Goal: Entertainment & Leisure: Consume media (video, audio)

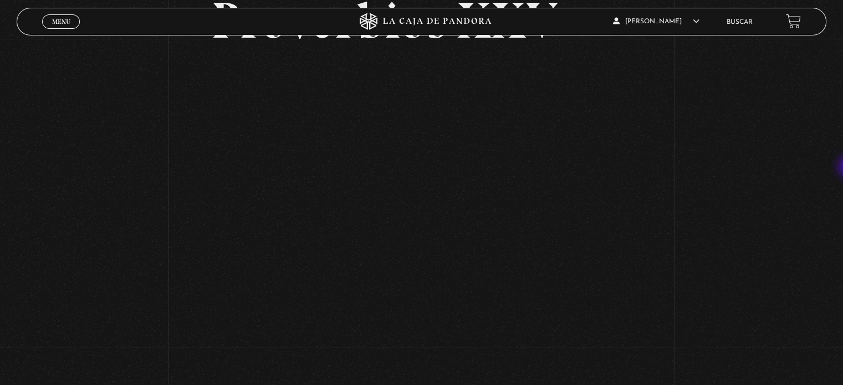
scroll to position [122, 0]
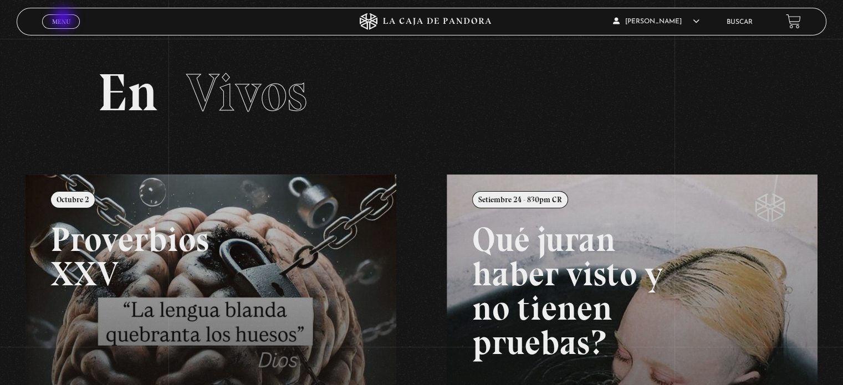
click at [64, 19] on span "Menu" at bounding box center [61, 21] width 18 height 7
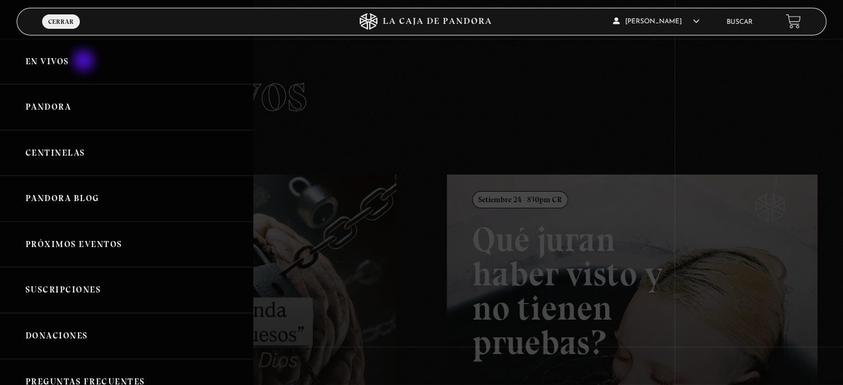
click at [85, 62] on link "En vivos" at bounding box center [126, 62] width 253 height 46
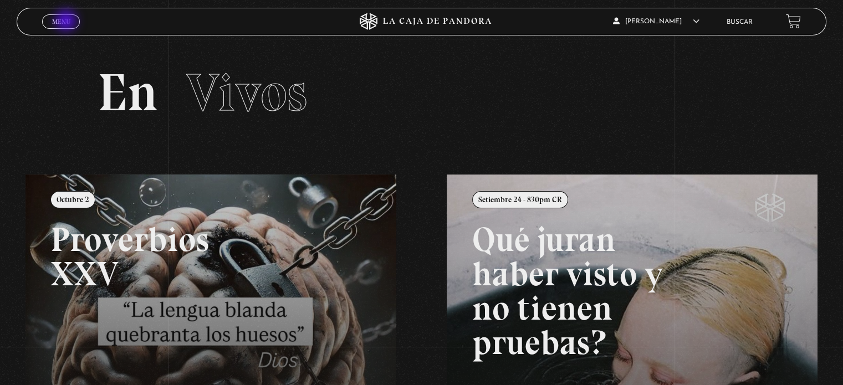
click at [67, 22] on span "Menu" at bounding box center [61, 21] width 18 height 7
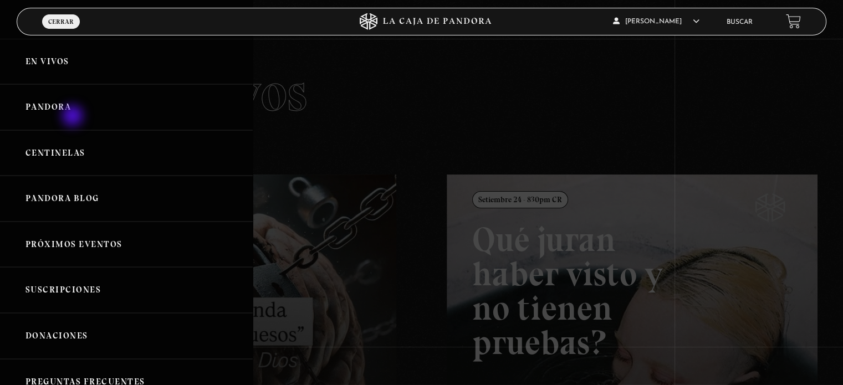
click at [74, 117] on link "Pandora" at bounding box center [126, 107] width 253 height 46
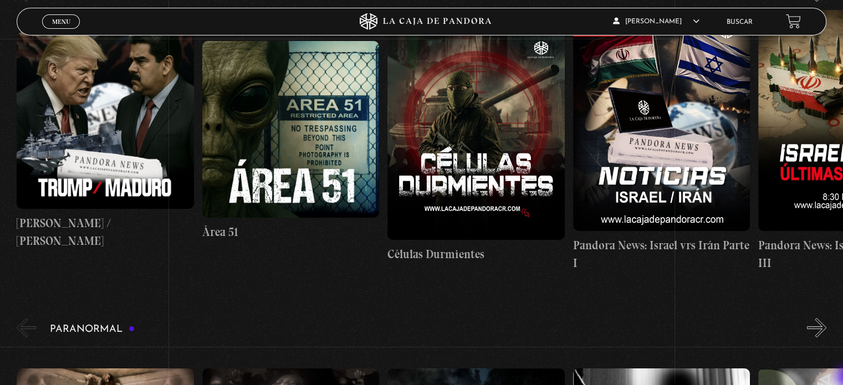
scroll to position [266, 0]
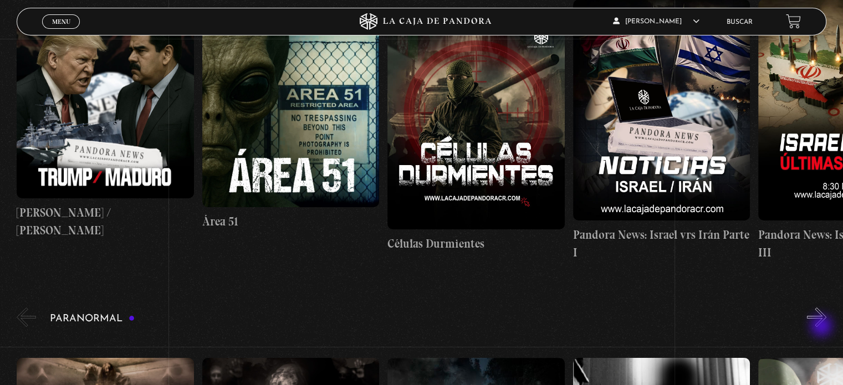
click at [822, 327] on button "»" at bounding box center [816, 317] width 19 height 19
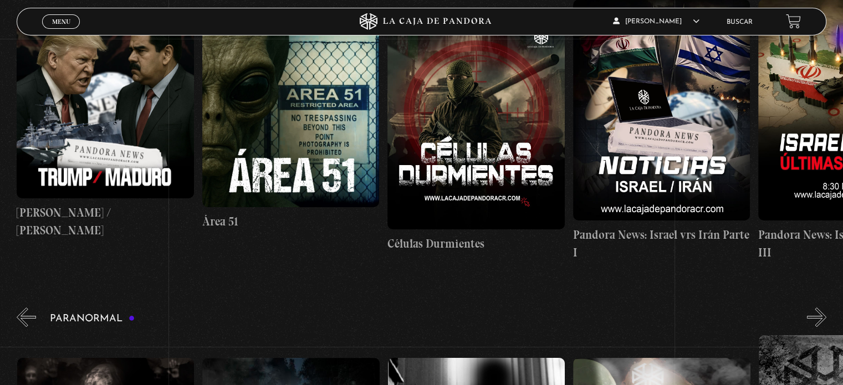
scroll to position [0, 0]
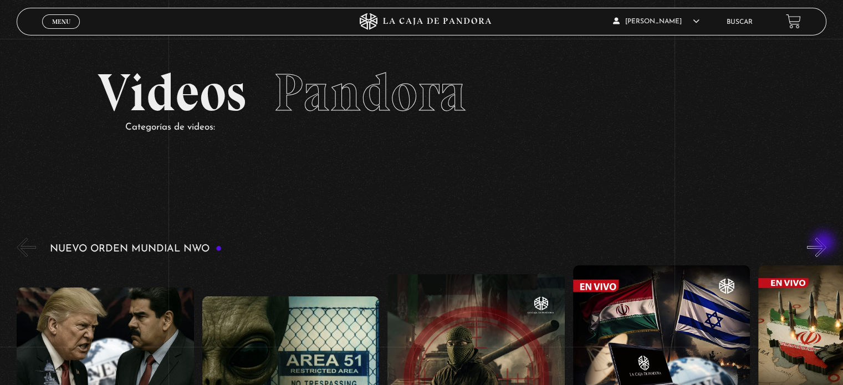
click at [825, 244] on button "»" at bounding box center [816, 247] width 19 height 19
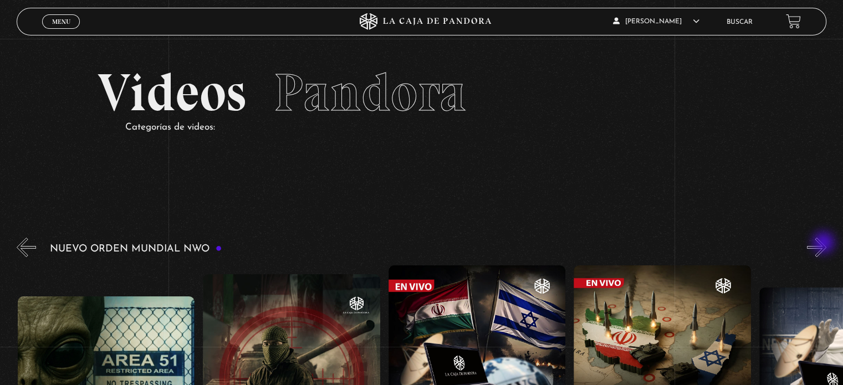
click at [825, 244] on button "»" at bounding box center [816, 247] width 19 height 19
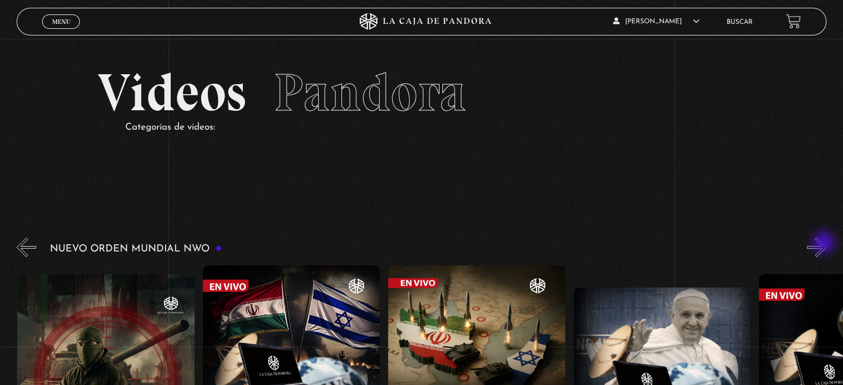
click at [825, 244] on button "»" at bounding box center [816, 247] width 19 height 19
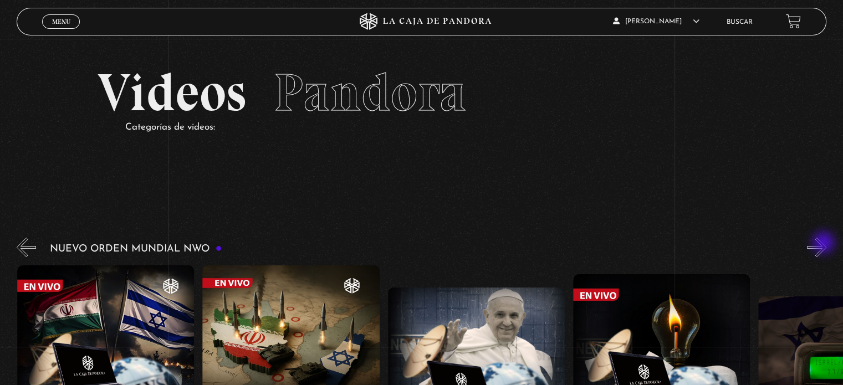
click at [825, 244] on button "»" at bounding box center [816, 247] width 19 height 19
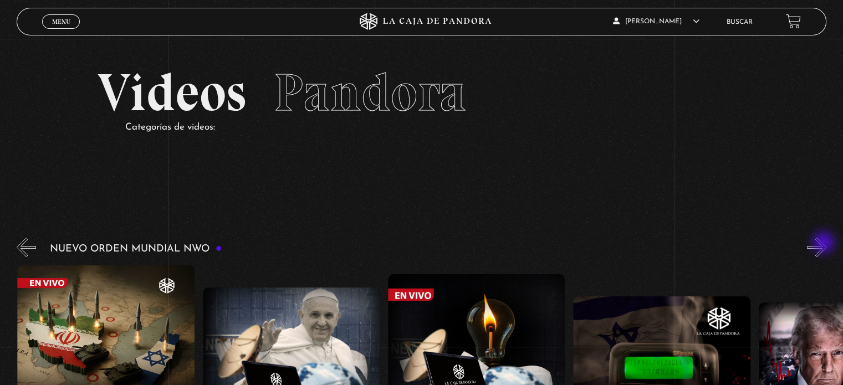
click at [825, 244] on button "»" at bounding box center [816, 247] width 19 height 19
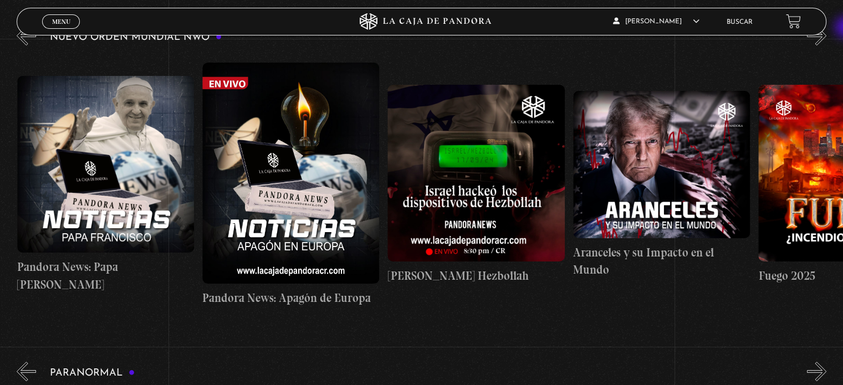
scroll to position [194, 0]
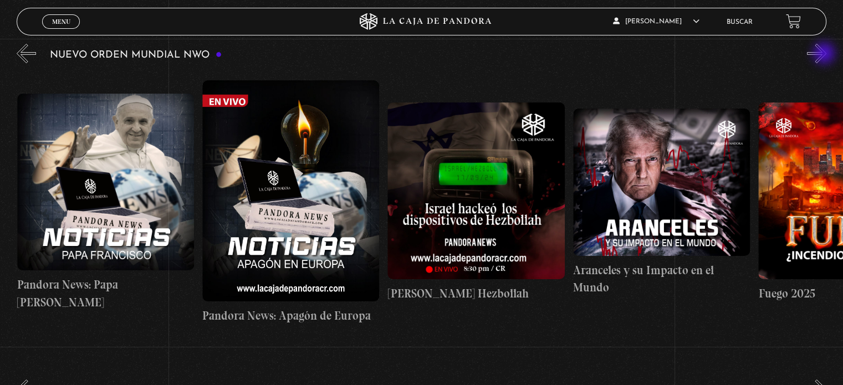
click at [825, 54] on button "»" at bounding box center [816, 53] width 19 height 19
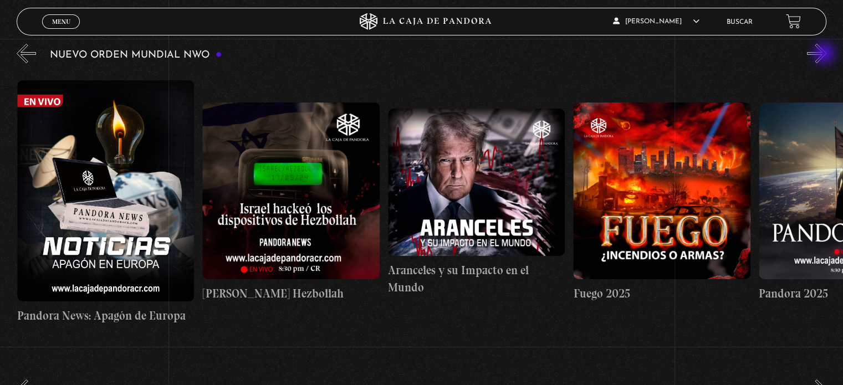
click at [825, 54] on button "»" at bounding box center [816, 53] width 19 height 19
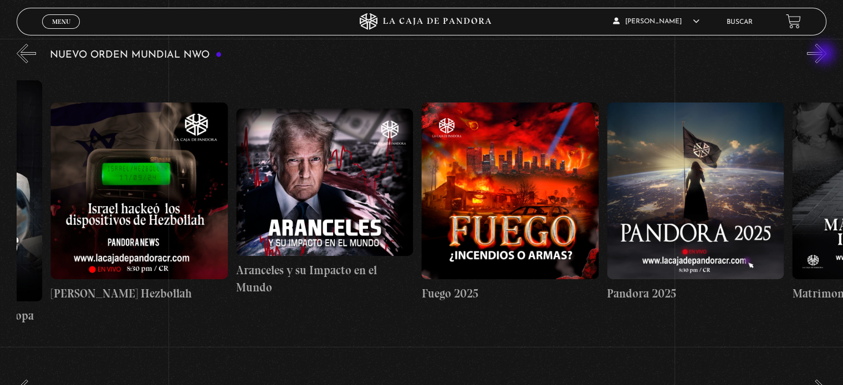
click at [825, 54] on button "»" at bounding box center [816, 53] width 19 height 19
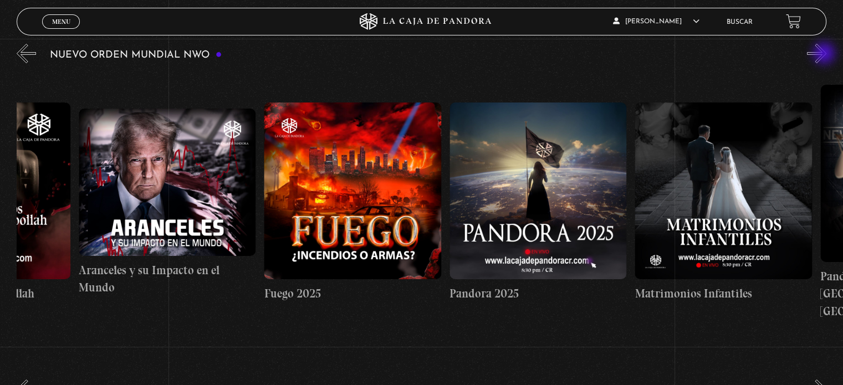
click at [825, 54] on button "»" at bounding box center [816, 53] width 19 height 19
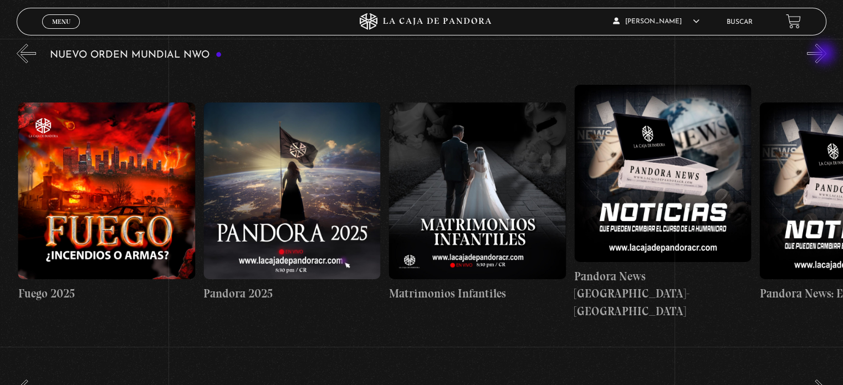
click at [825, 54] on button "»" at bounding box center [816, 53] width 19 height 19
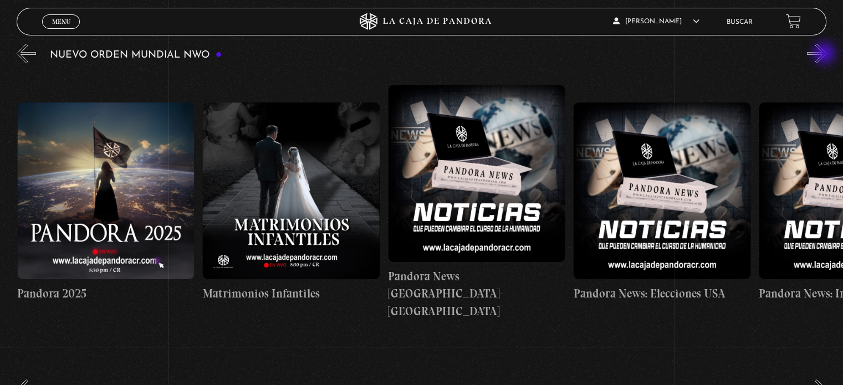
scroll to position [0, 1853]
click at [825, 54] on button "»" at bounding box center [816, 53] width 19 height 19
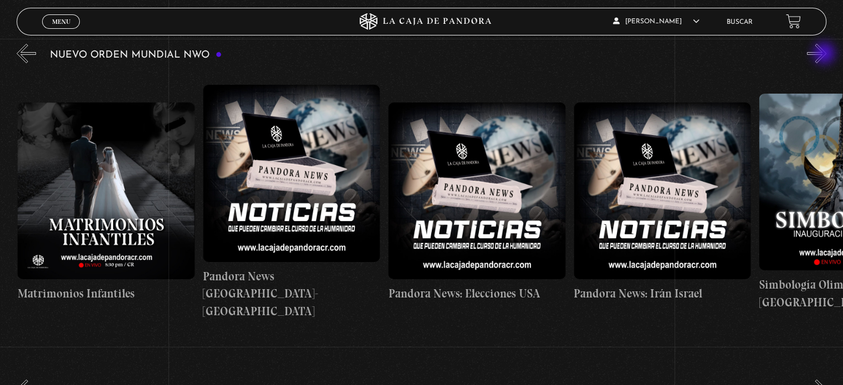
click at [825, 54] on button "»" at bounding box center [816, 53] width 19 height 19
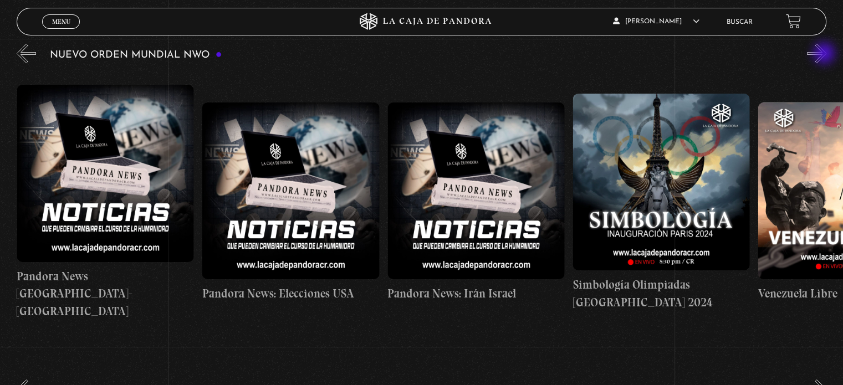
click at [825, 54] on button "»" at bounding box center [816, 53] width 19 height 19
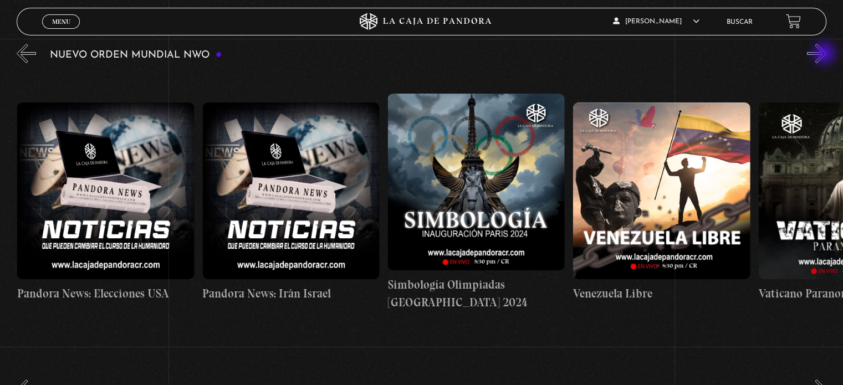
scroll to position [0, 2409]
click at [825, 54] on button "»" at bounding box center [816, 53] width 19 height 19
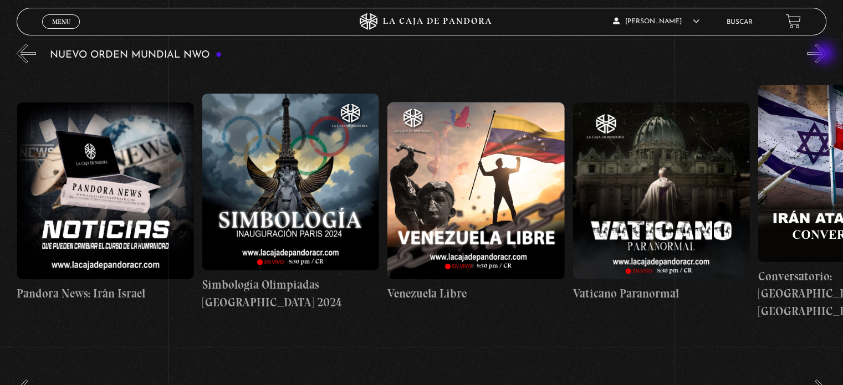
click at [825, 54] on button "»" at bounding box center [816, 53] width 19 height 19
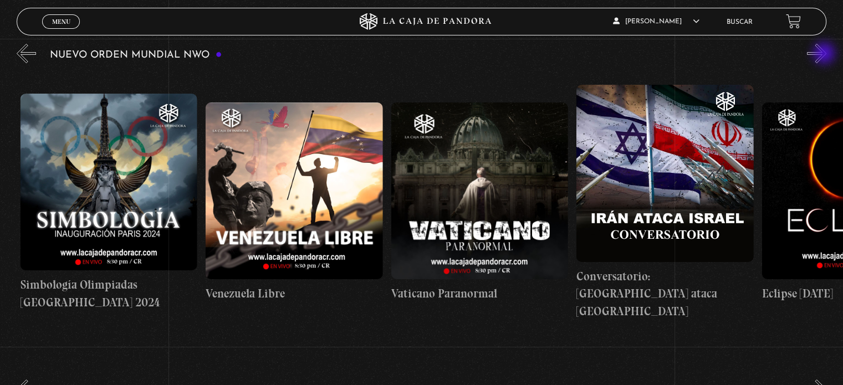
click at [825, 54] on button "»" at bounding box center [816, 53] width 19 height 19
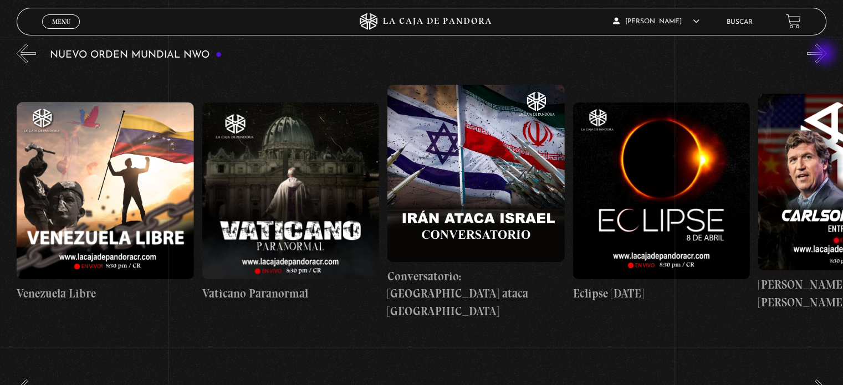
click at [825, 54] on button "»" at bounding box center [816, 53] width 19 height 19
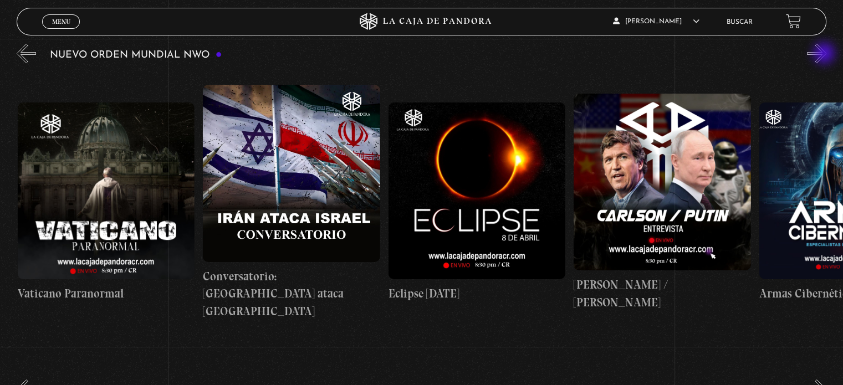
click at [825, 54] on button "»" at bounding box center [816, 53] width 19 height 19
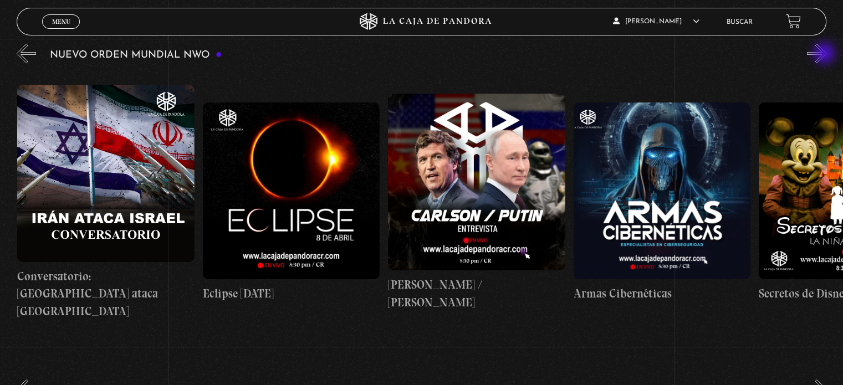
scroll to position [0, 3336]
click at [825, 54] on button "»" at bounding box center [816, 53] width 19 height 19
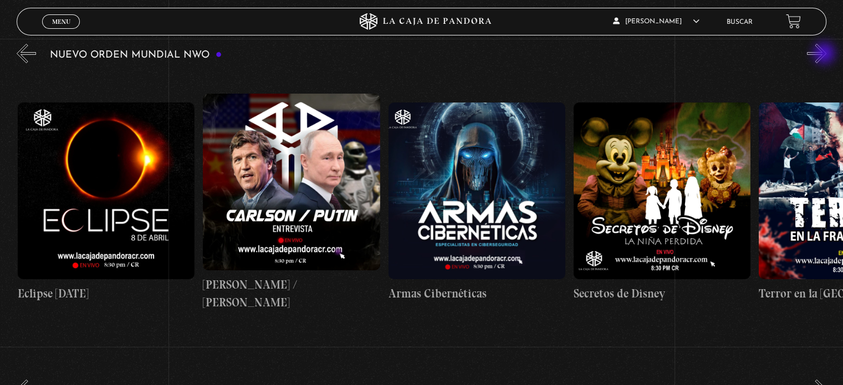
scroll to position [0, 3521]
click at [825, 54] on button "»" at bounding box center [816, 53] width 19 height 19
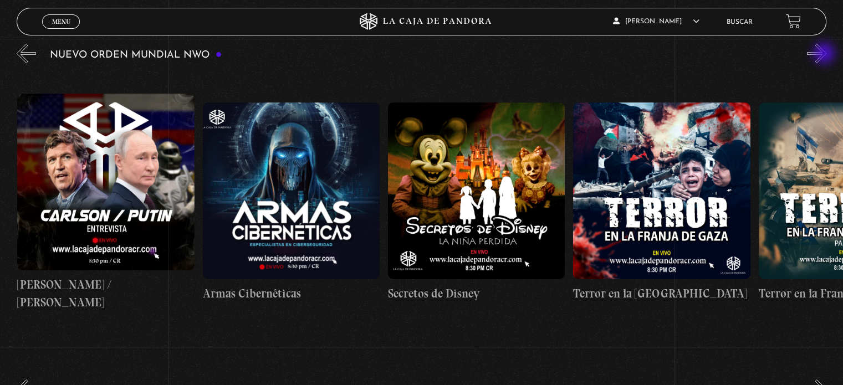
click at [825, 54] on button "»" at bounding box center [816, 53] width 19 height 19
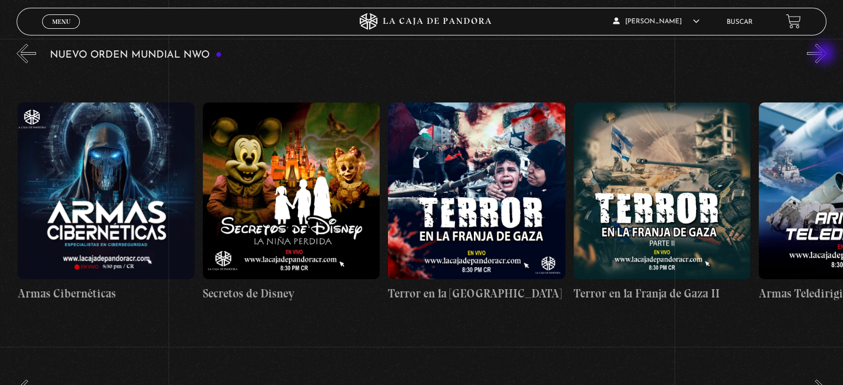
click at [825, 54] on button "»" at bounding box center [816, 53] width 19 height 19
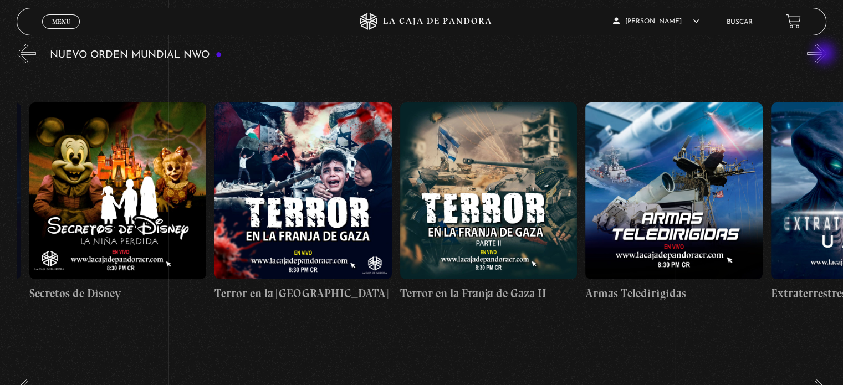
click at [825, 54] on button "»" at bounding box center [816, 53] width 19 height 19
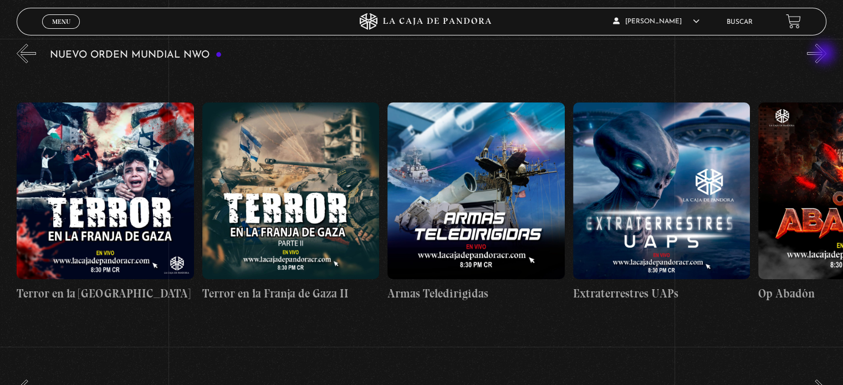
click at [825, 54] on button "»" at bounding box center [816, 53] width 19 height 19
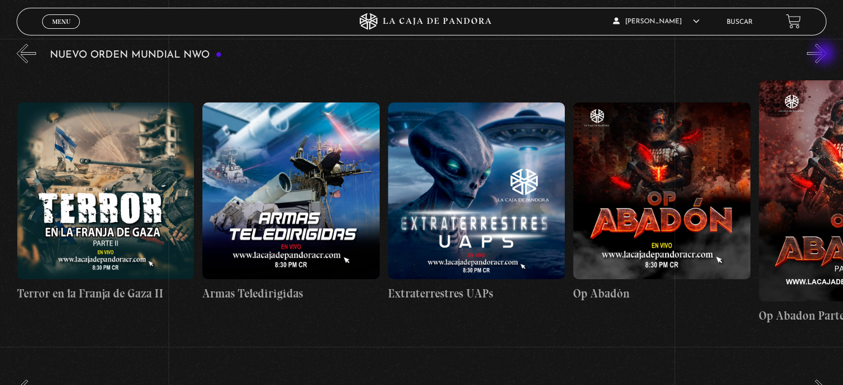
click at [825, 54] on button "»" at bounding box center [816, 53] width 19 height 19
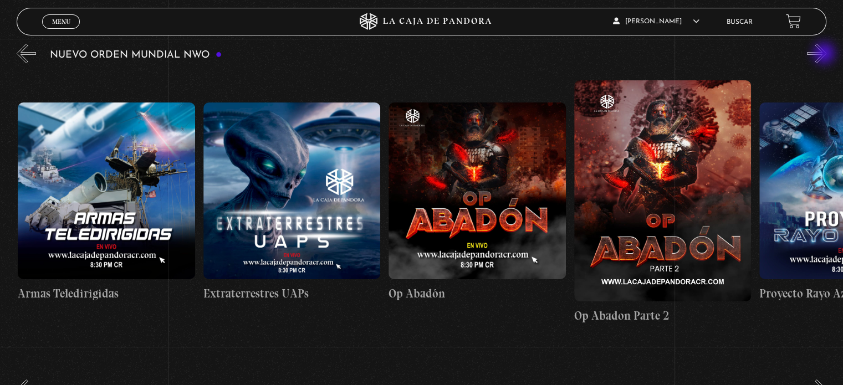
scroll to position [0, 4632]
click at [825, 54] on button "»" at bounding box center [816, 53] width 19 height 19
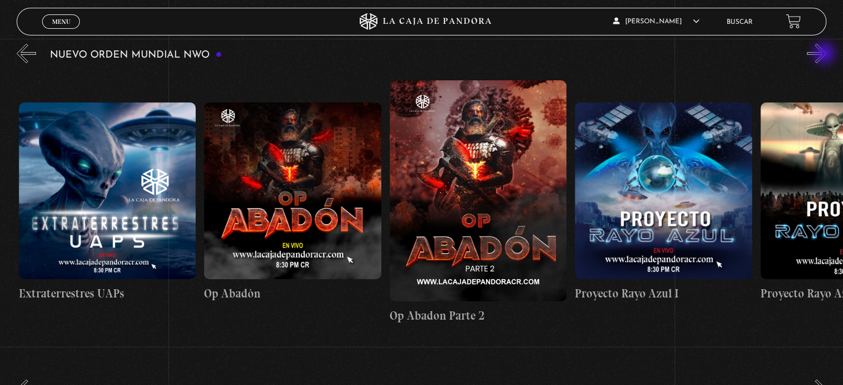
scroll to position [0, 4818]
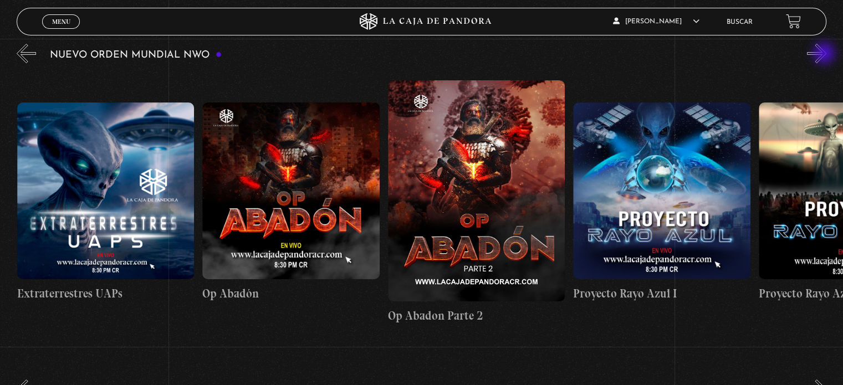
click at [825, 54] on button "»" at bounding box center [816, 53] width 19 height 19
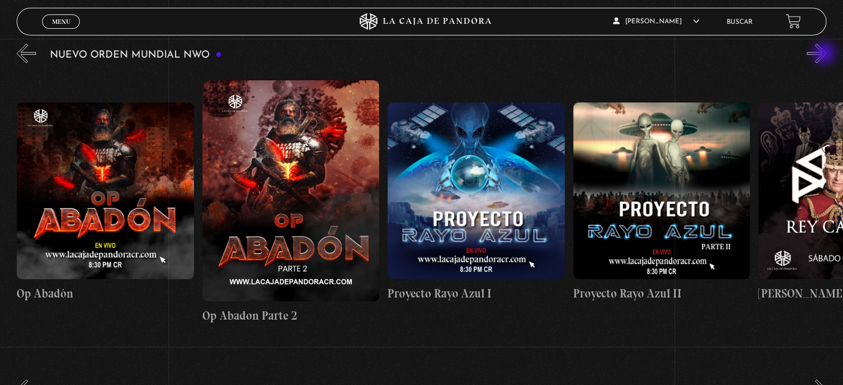
click at [825, 54] on button "»" at bounding box center [816, 53] width 19 height 19
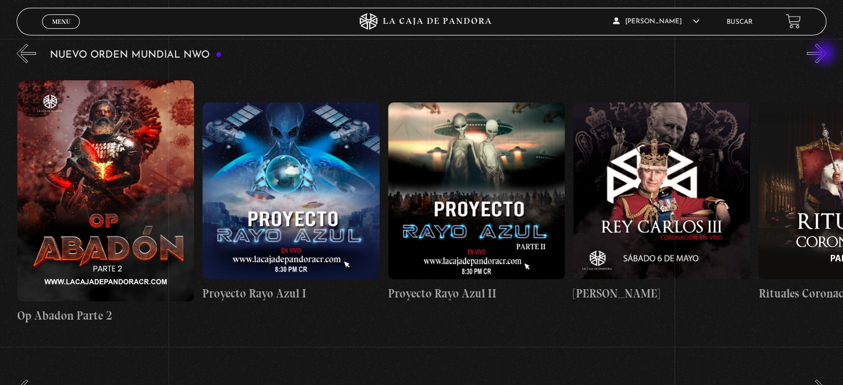
scroll to position [0, 5189]
click at [825, 54] on button "»" at bounding box center [816, 53] width 19 height 19
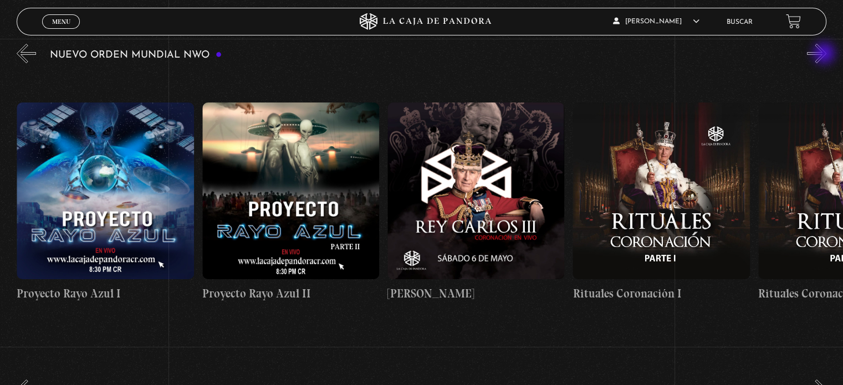
click at [825, 54] on button "»" at bounding box center [816, 53] width 19 height 19
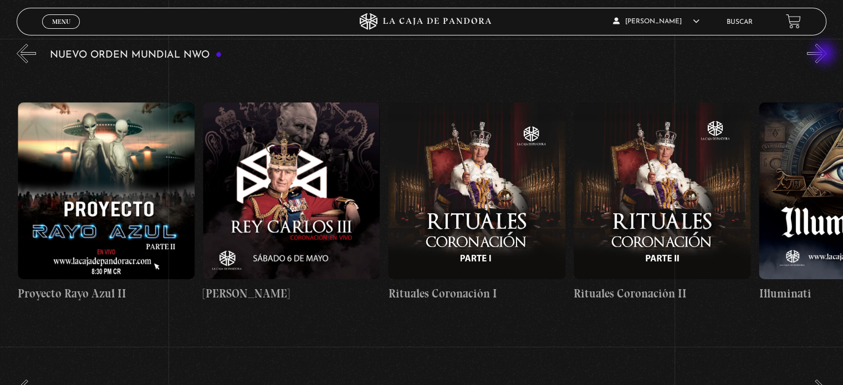
scroll to position [0, 5559]
click at [825, 54] on button "»" at bounding box center [816, 53] width 19 height 19
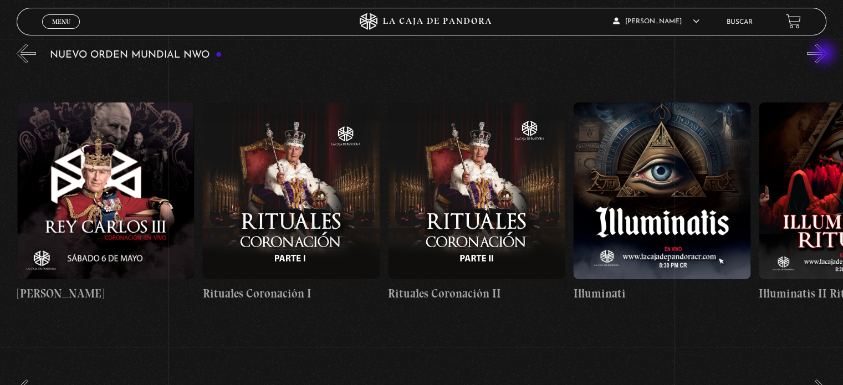
scroll to position [0, 5745]
click at [825, 54] on button "»" at bounding box center [816, 53] width 19 height 19
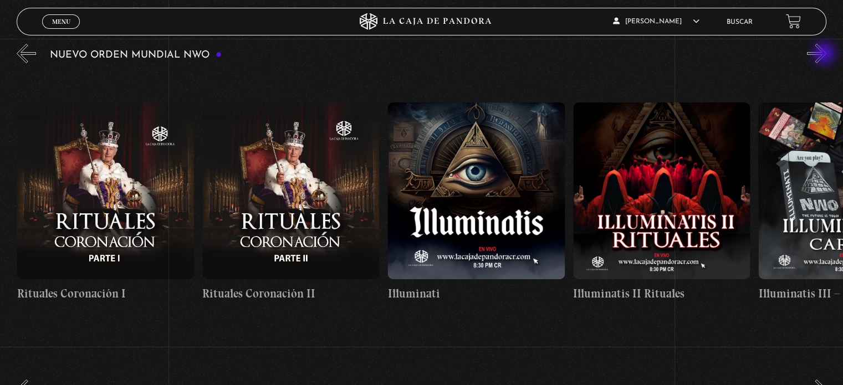
click at [825, 54] on button "»" at bounding box center [816, 53] width 19 height 19
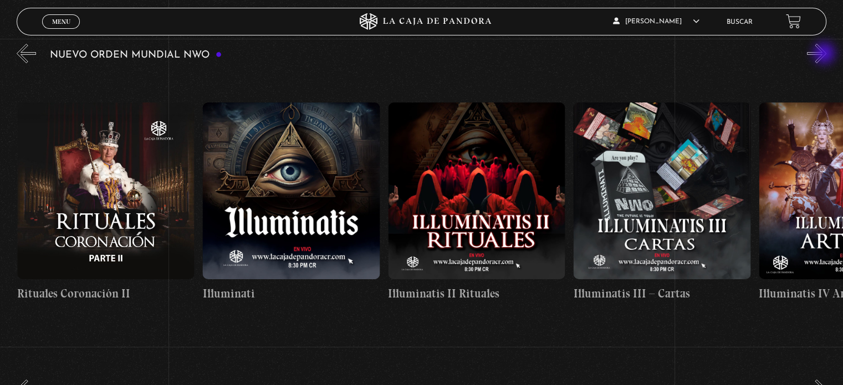
click at [825, 54] on button "»" at bounding box center [816, 53] width 19 height 19
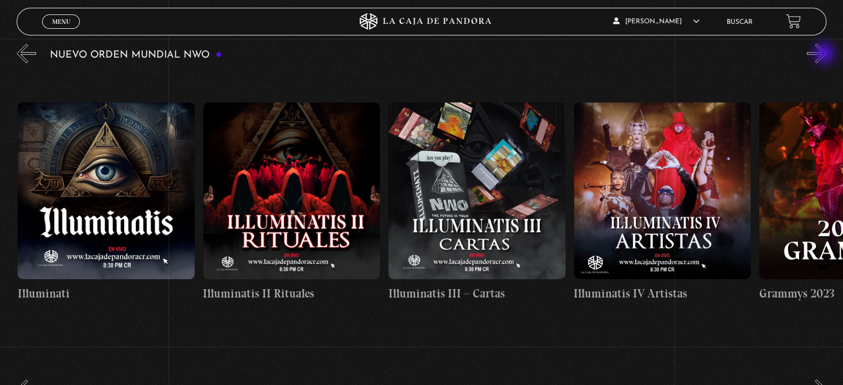
scroll to position [0, 6301]
click at [483, 180] on figure at bounding box center [475, 191] width 177 height 177
click at [460, 210] on figure at bounding box center [475, 191] width 177 height 177
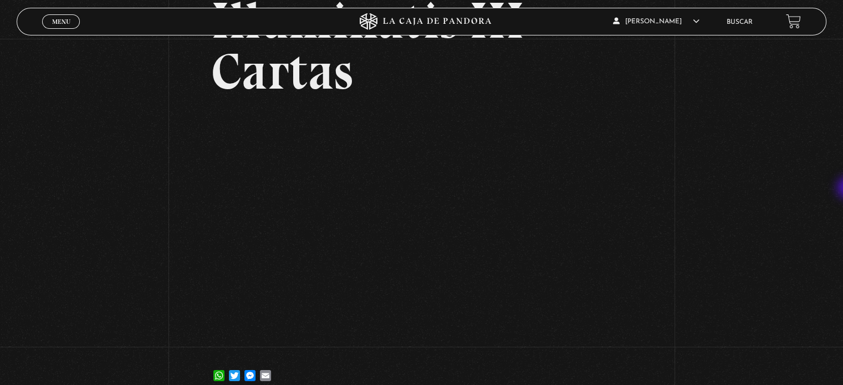
scroll to position [104, 0]
